Goal: Navigation & Orientation: Find specific page/section

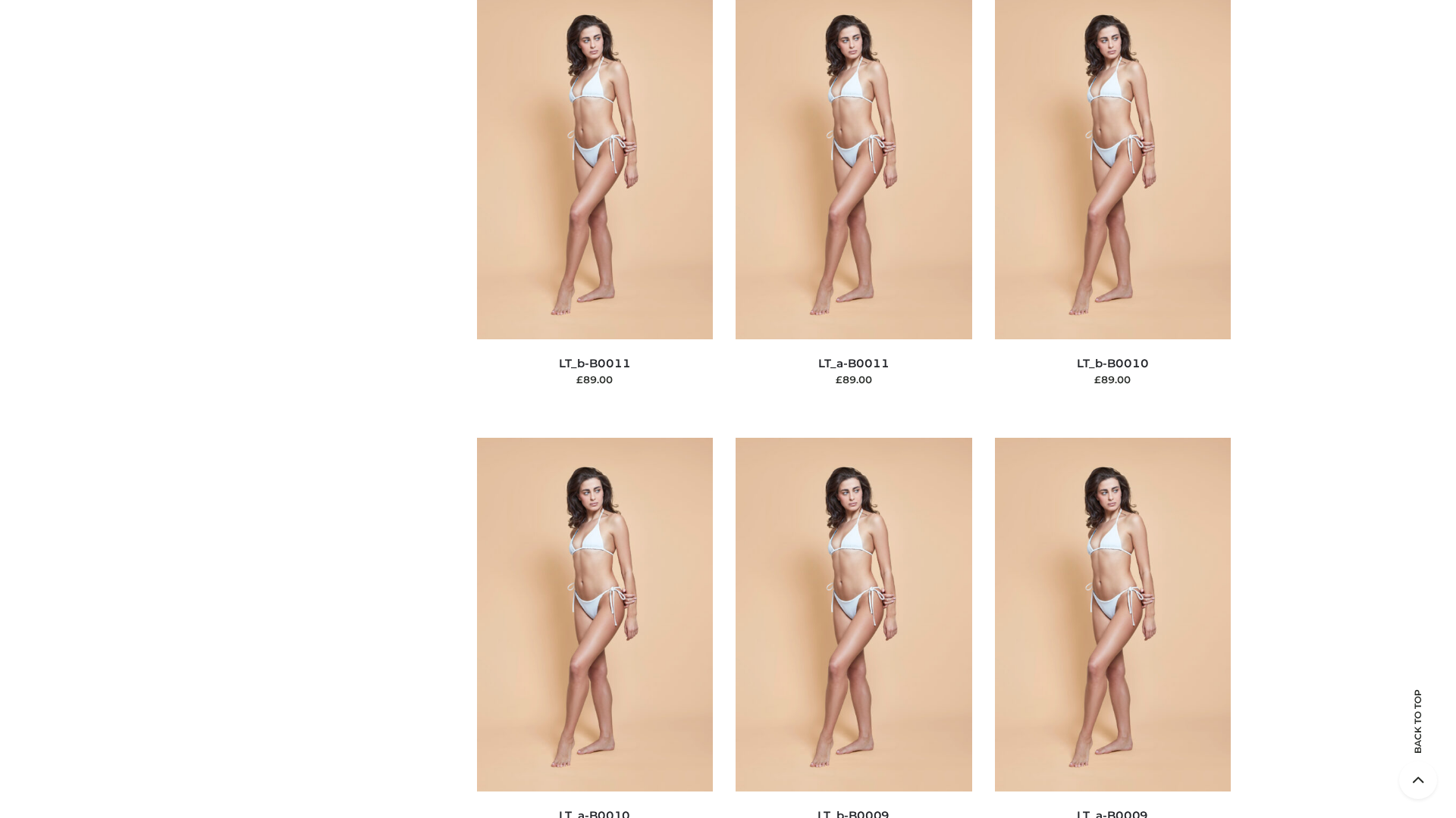
scroll to position [6805, 0]
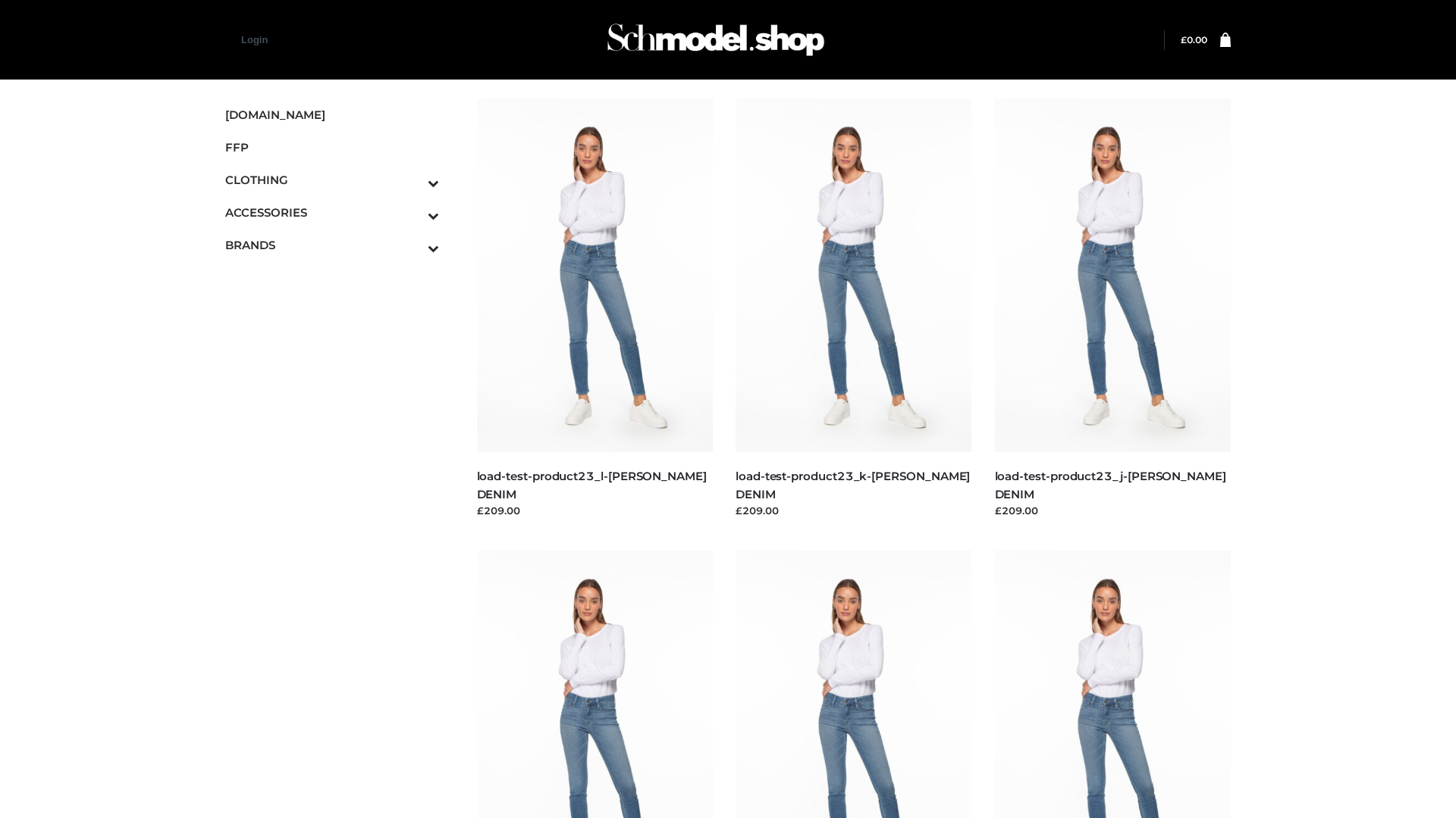
scroll to position [1329, 0]
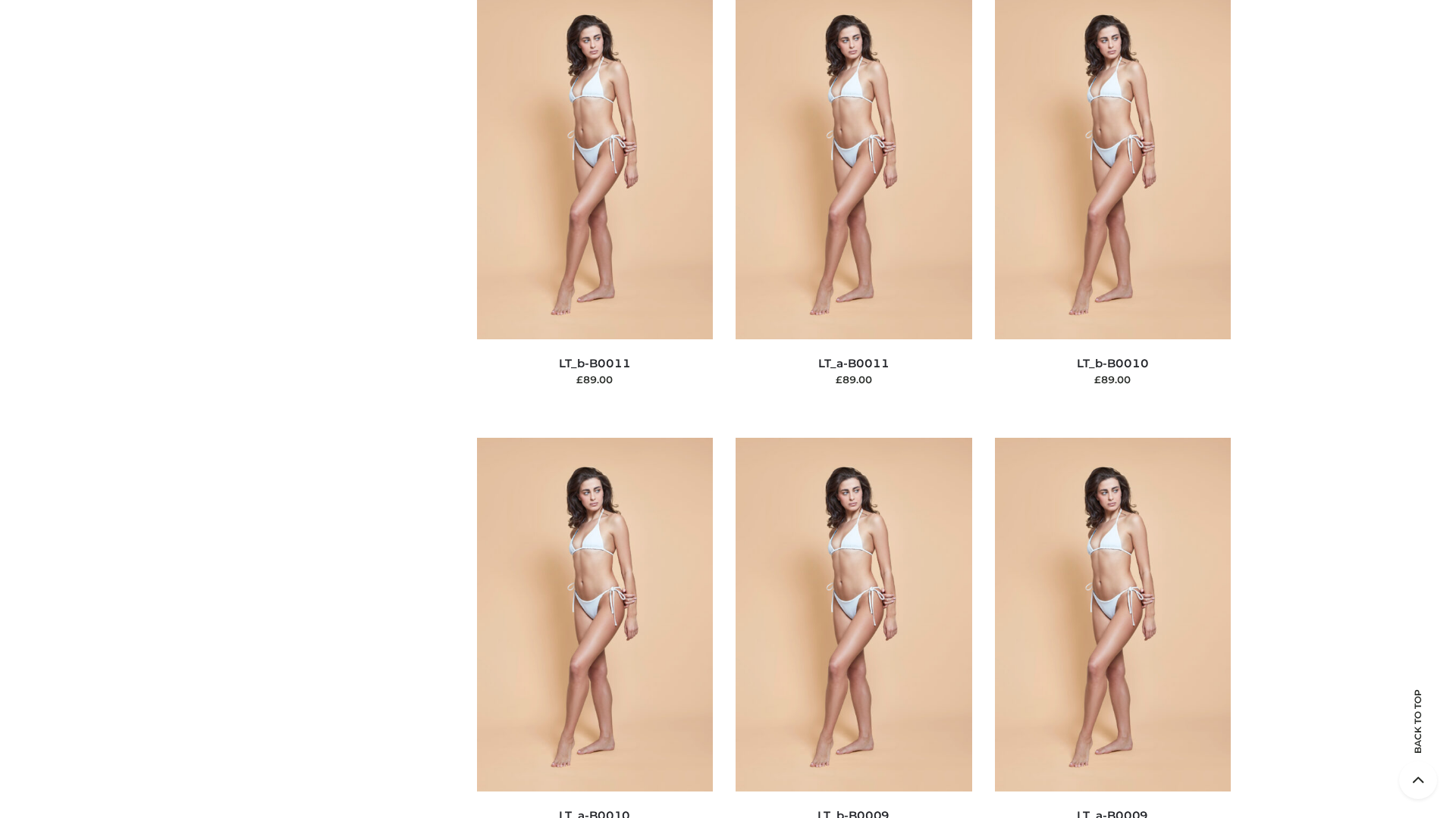
scroll to position [6805, 0]
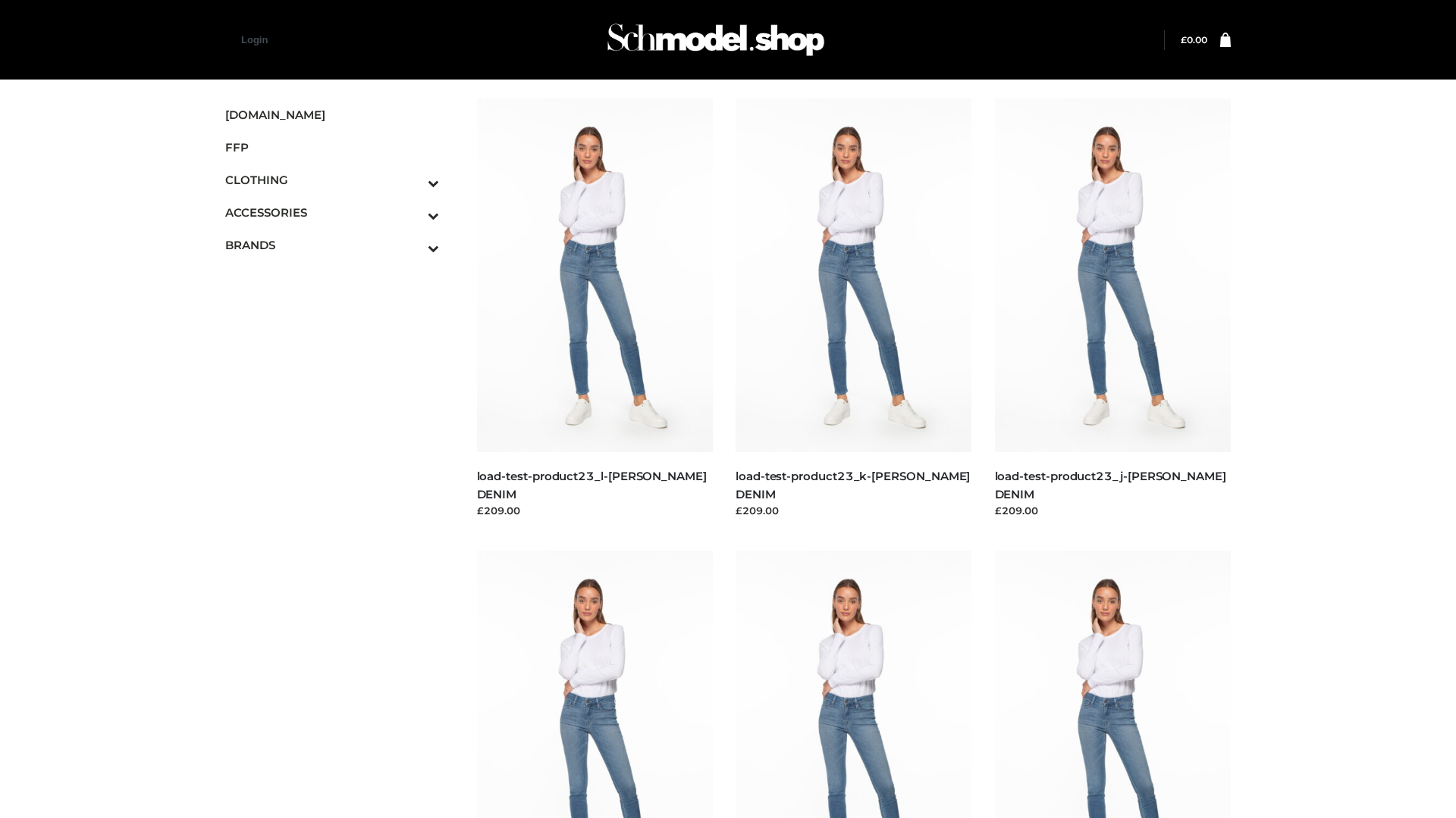
scroll to position [1329, 0]
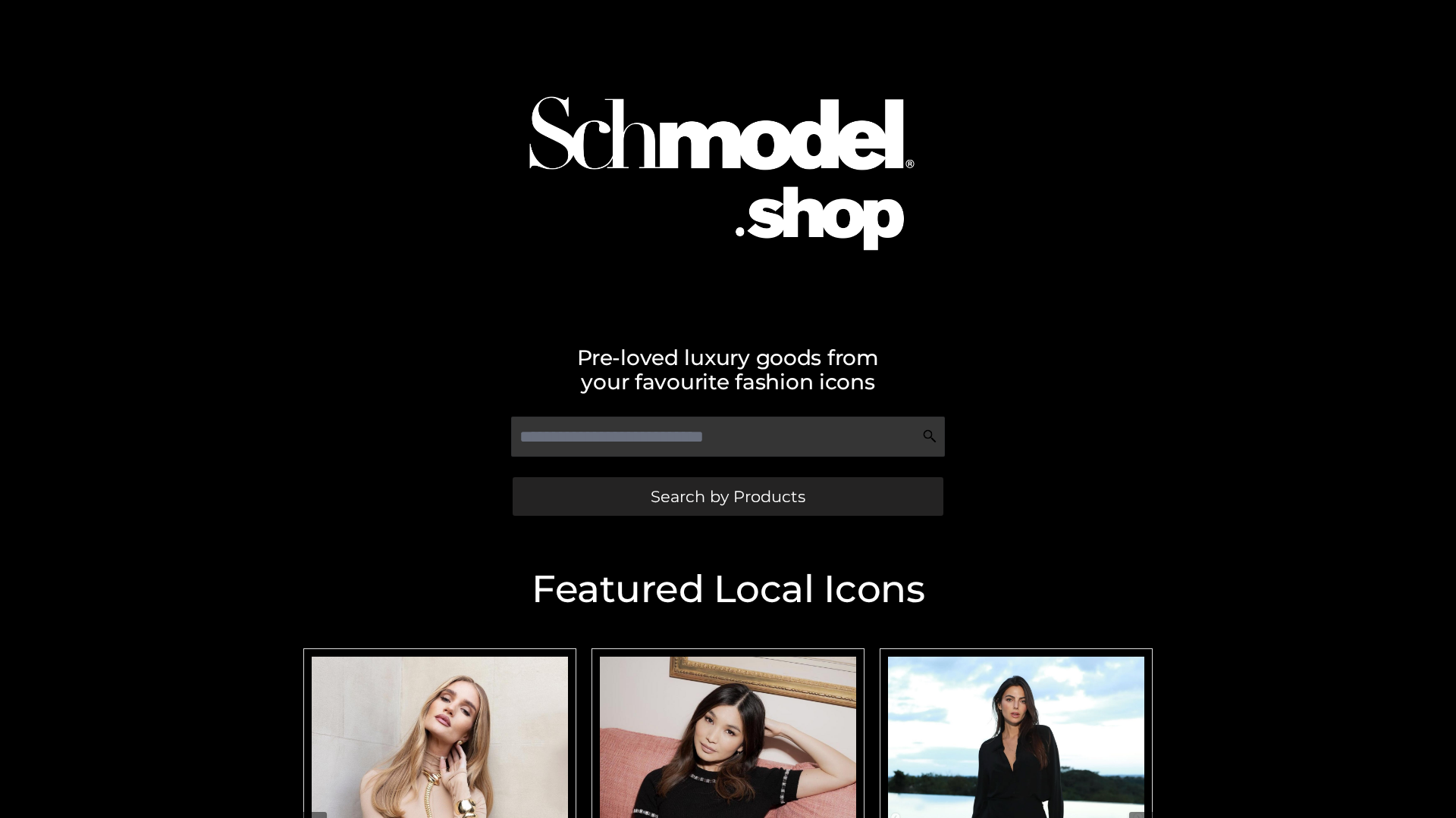
click at [727, 497] on span "Search by Products" at bounding box center [728, 497] width 155 height 16
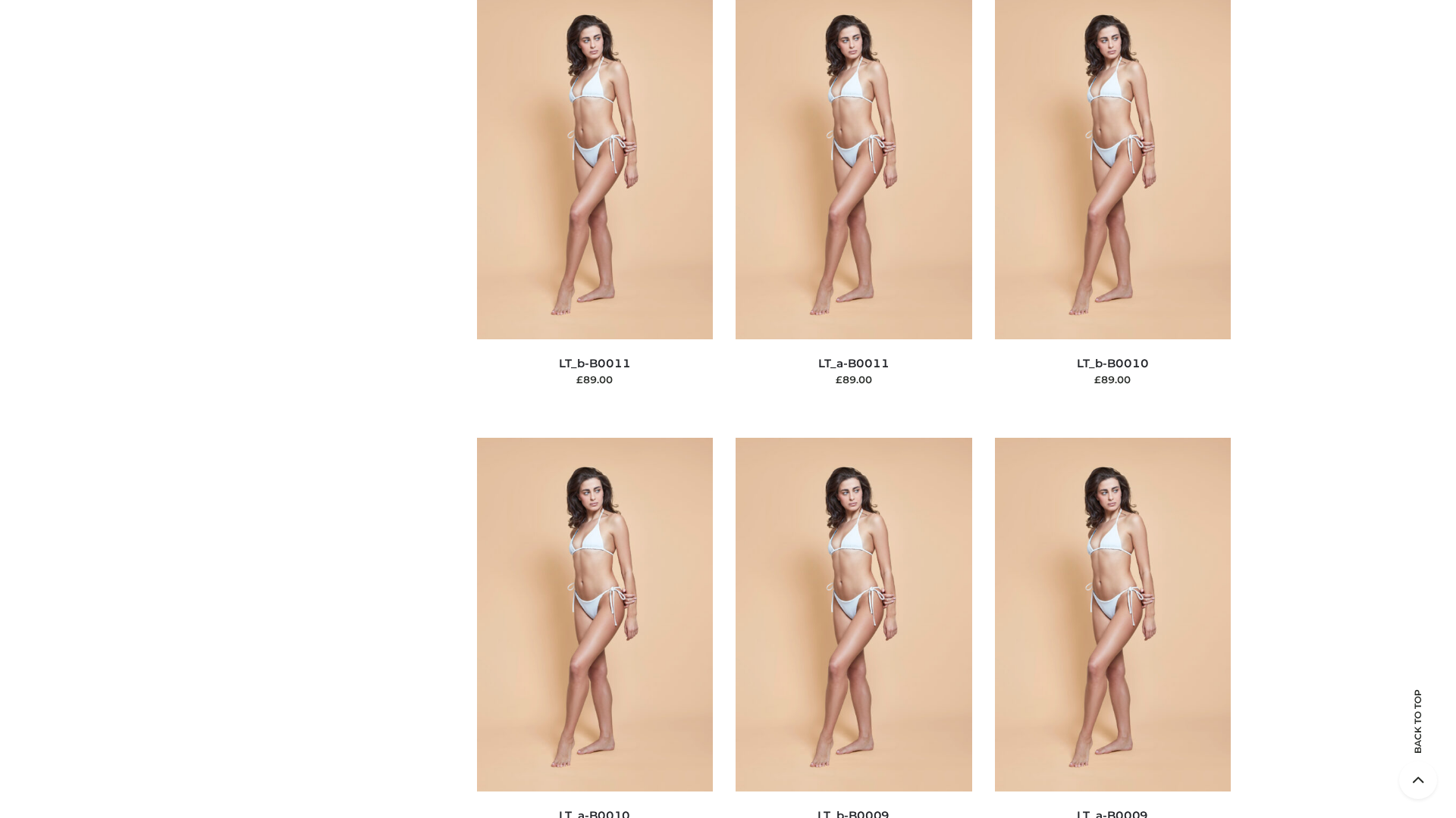
scroll to position [6805, 0]
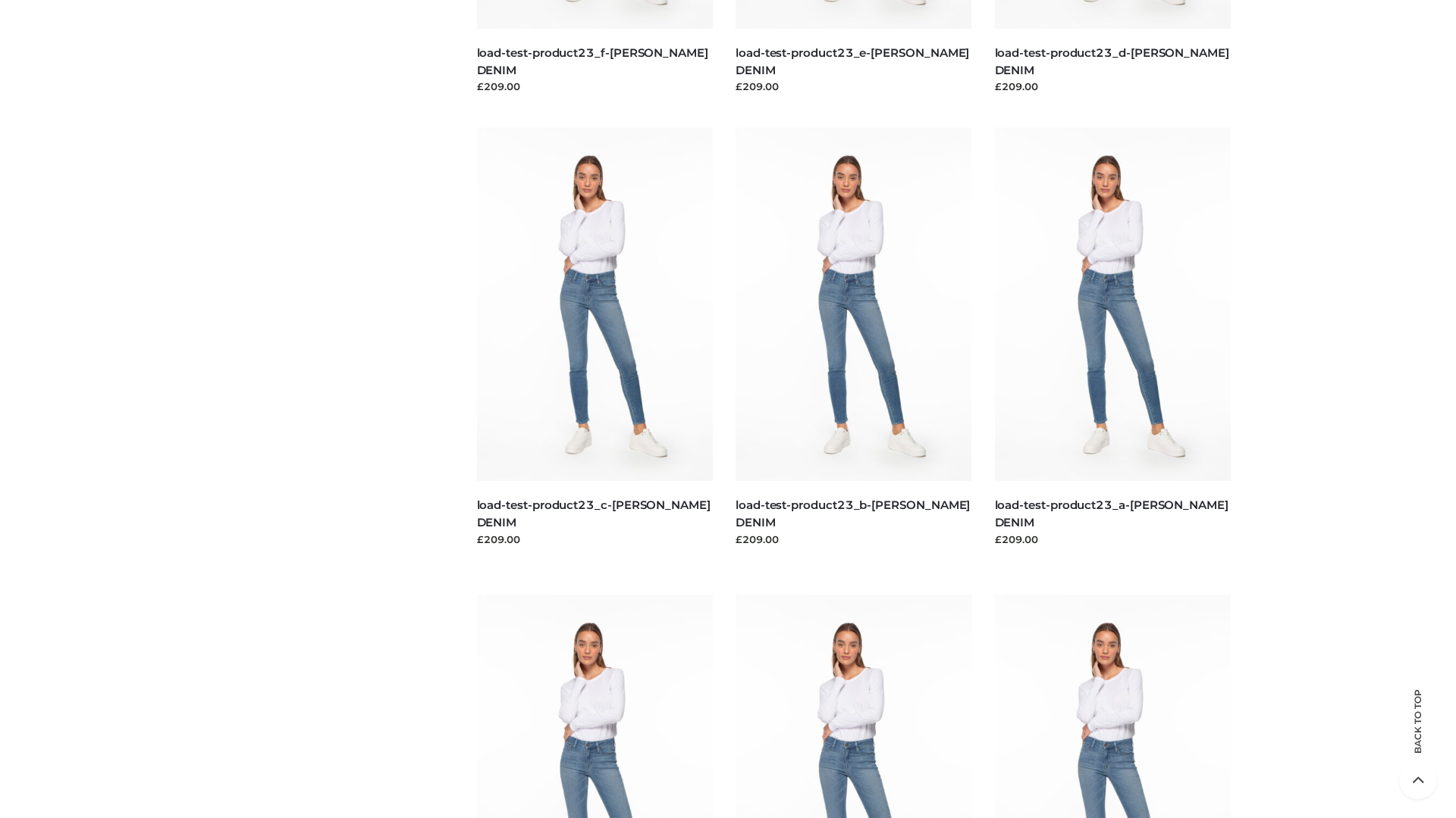
scroll to position [1329, 0]
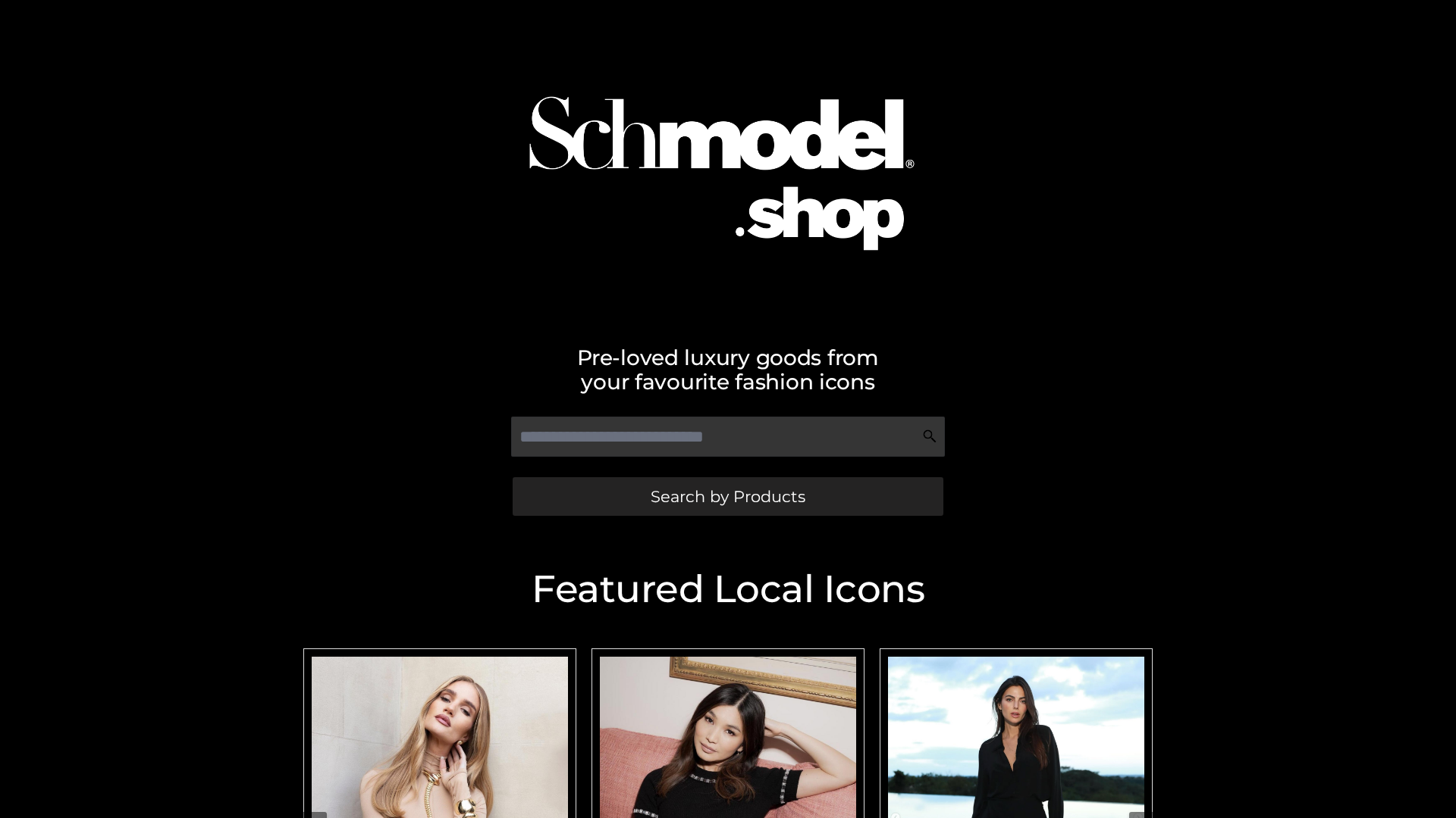
click at [727, 497] on span "Search by Products" at bounding box center [728, 497] width 155 height 16
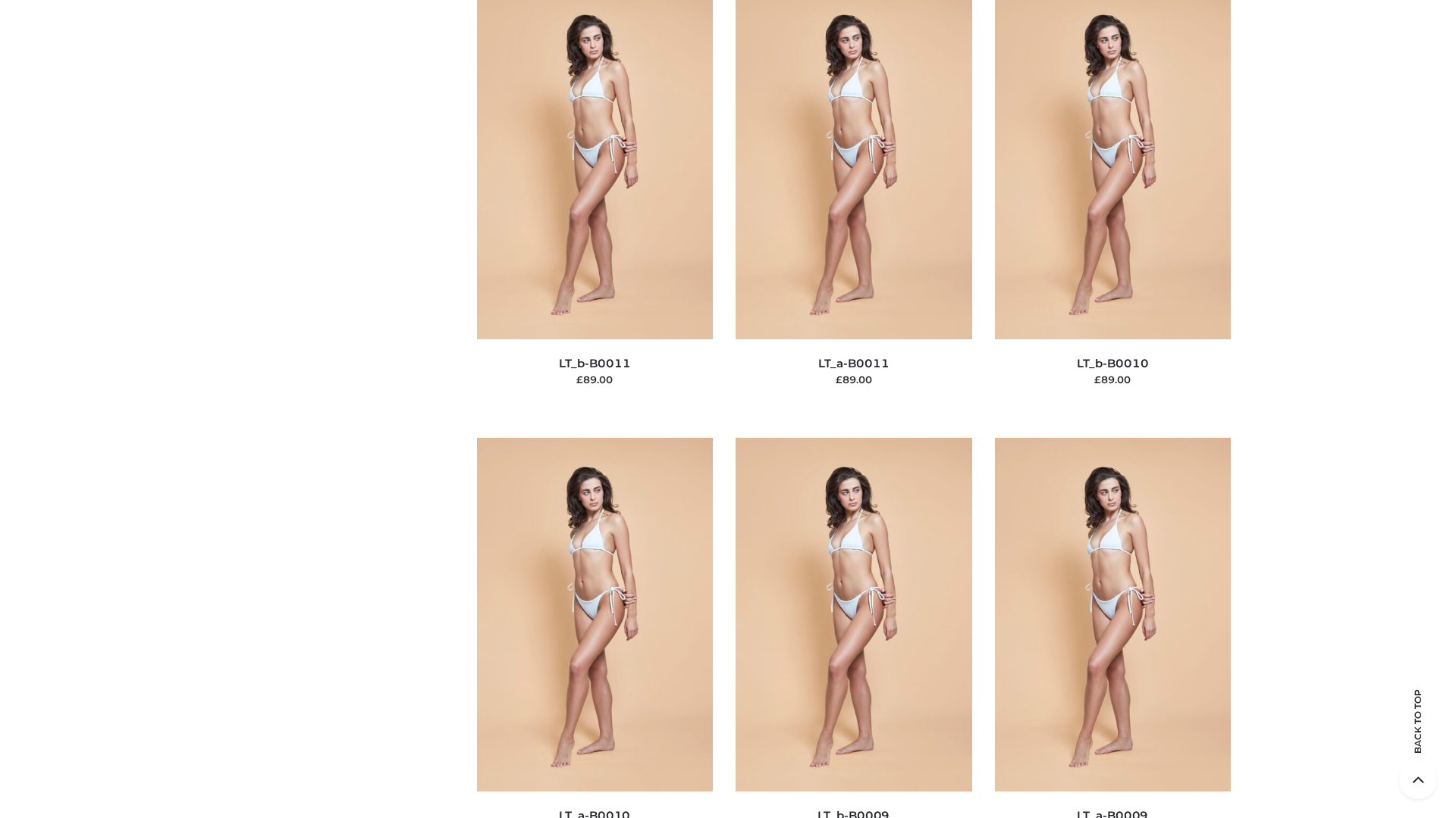
scroll to position [6805, 0]
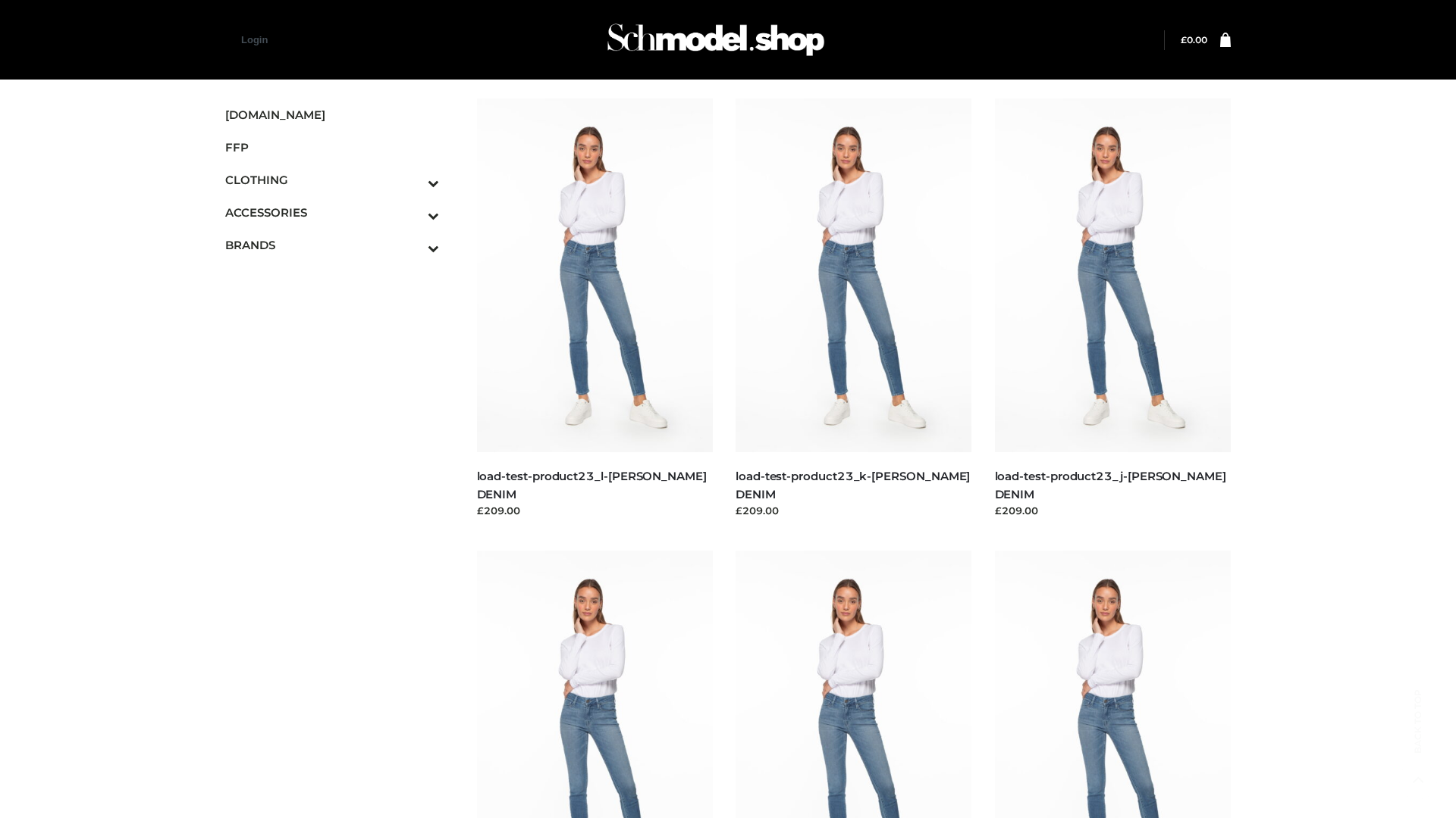
scroll to position [1329, 0]
